Goal: Information Seeking & Learning: Learn about a topic

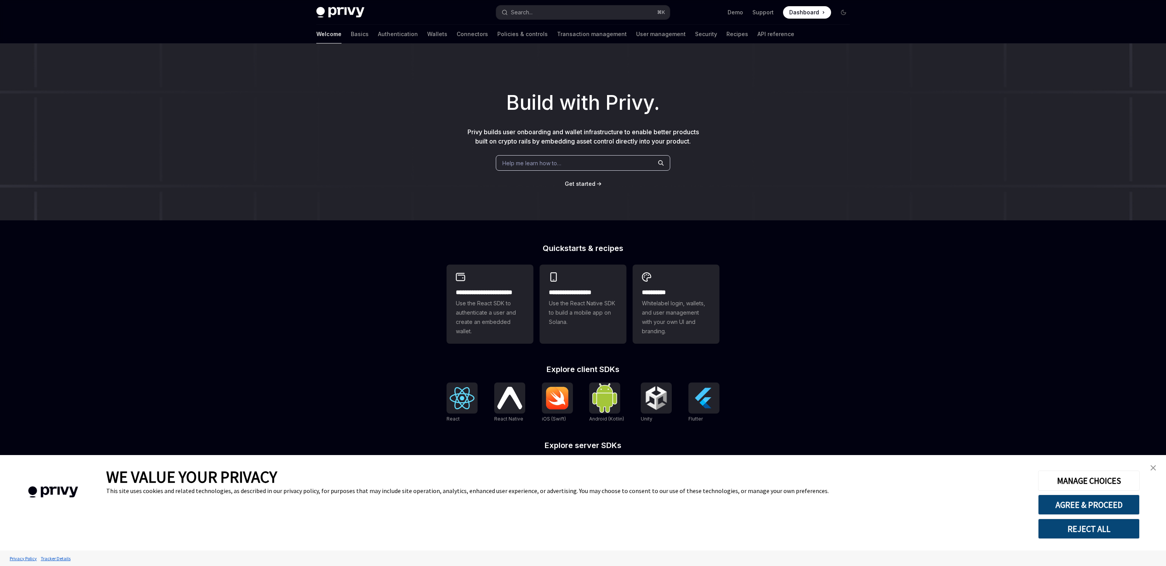
click at [1095, 523] on button "REJECT ALL" at bounding box center [1089, 528] width 102 height 20
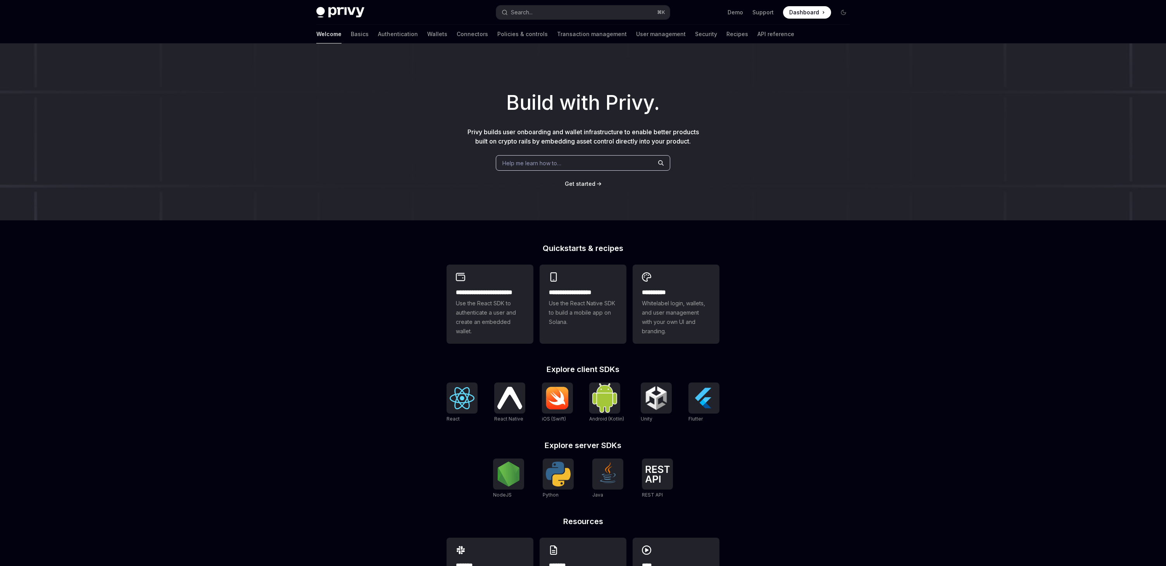
scroll to position [51, 0]
click at [388, 32] on div "Welcome Basics Authentication Wallets Connectors Policies & controls Transactio…" at bounding box center [555, 34] width 478 height 19
click at [427, 36] on link "Wallets" at bounding box center [437, 34] width 20 height 19
type textarea "*"
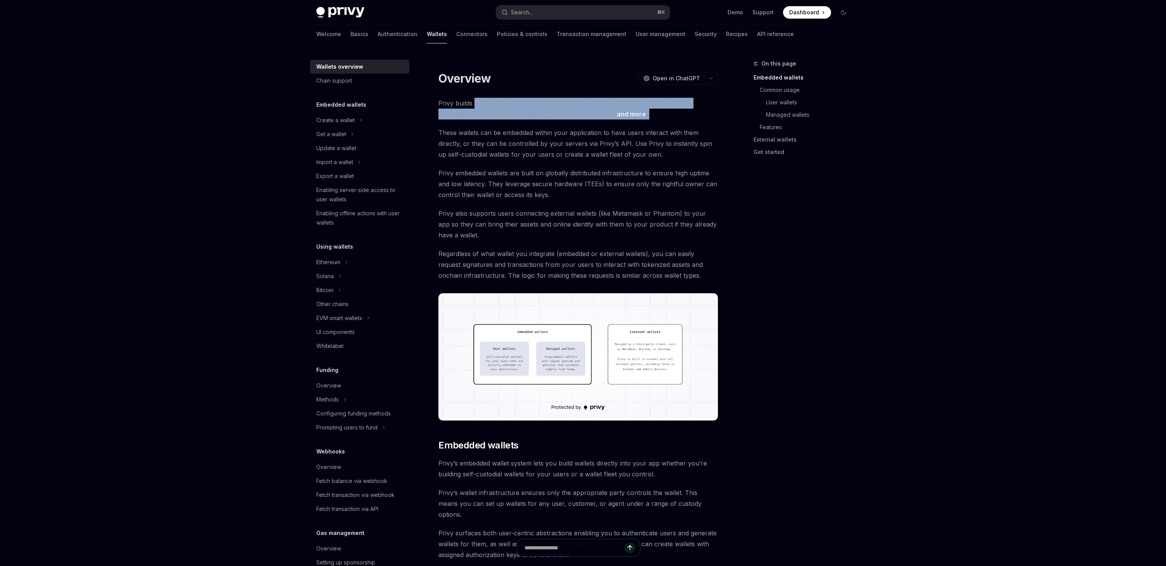
drag, startPoint x: 476, startPoint y: 107, endPoint x: 479, endPoint y: 120, distance: 13.3
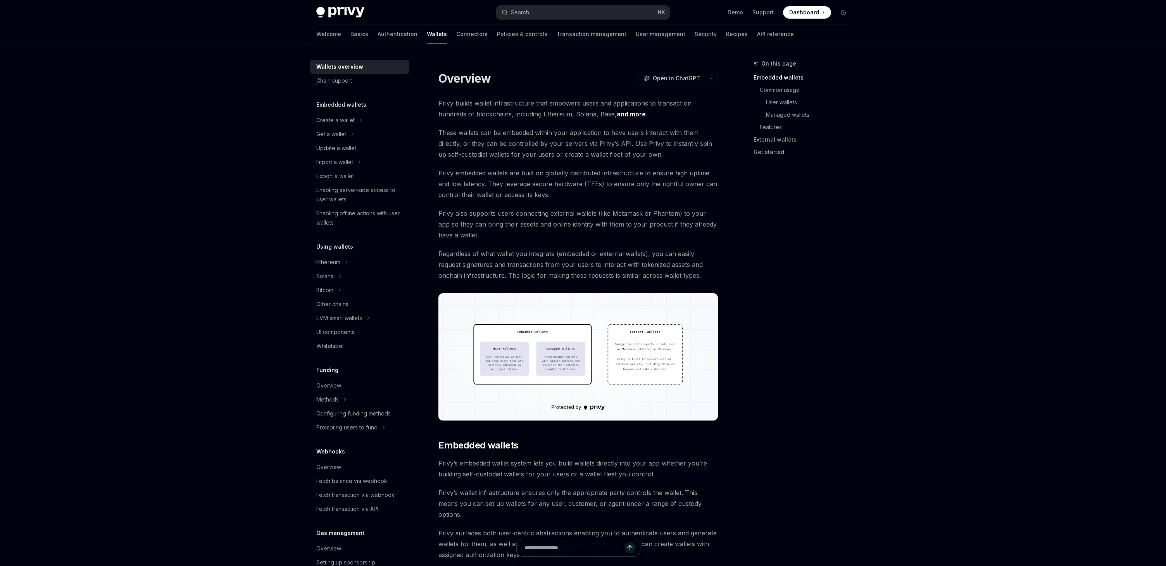
click at [523, 148] on span "These wallets can be embedded within your application to have users interact wi…" at bounding box center [577, 143] width 279 height 33
click at [521, 146] on span "These wallets can be embedded within your application to have users interact wi…" at bounding box center [577, 143] width 279 height 33
